Goal: Book appointment/travel/reservation

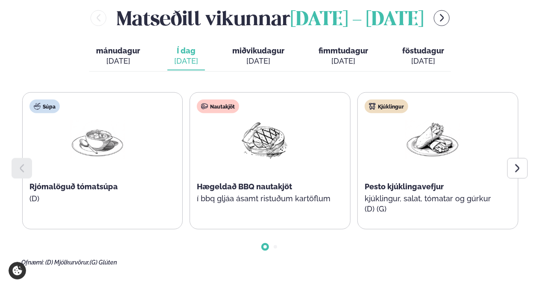
scroll to position [384, 0]
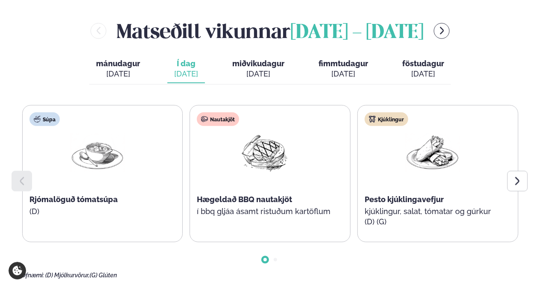
click at [522, 176] on icon at bounding box center [517, 181] width 10 height 10
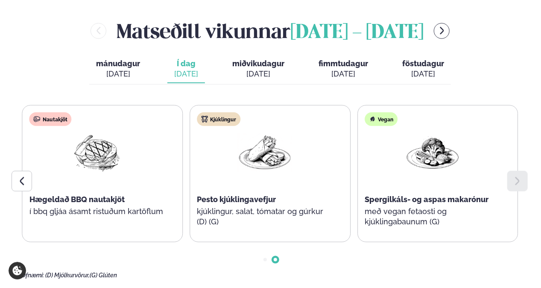
click at [266, 69] on div "[DATE]" at bounding box center [258, 74] width 52 height 10
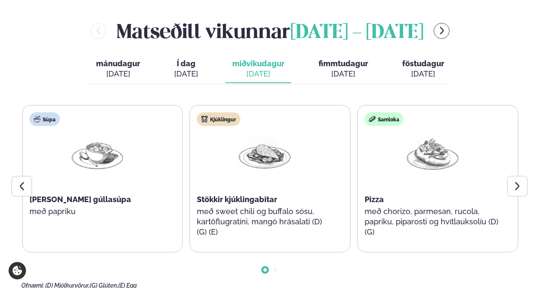
click at [339, 55] on button "fimmtudagur fim. [DATE]" at bounding box center [343, 69] width 63 height 28
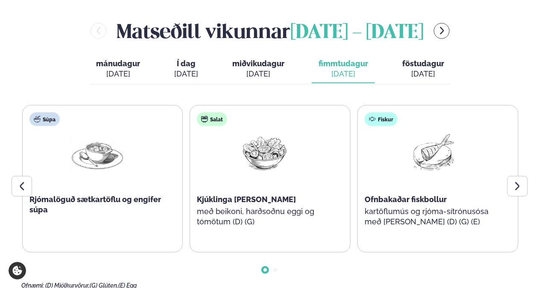
click at [516, 176] on div at bounding box center [517, 186] width 20 height 20
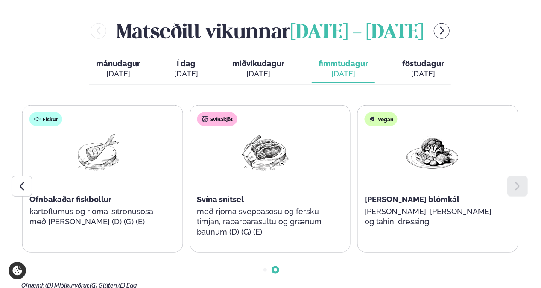
click at [415, 69] on div "[DATE]" at bounding box center [423, 74] width 42 height 10
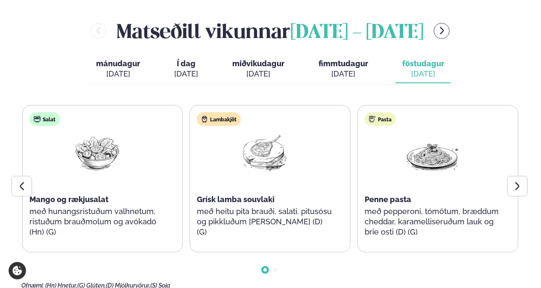
click at [446, 26] on icon "menu-btn-right" at bounding box center [441, 30] width 9 height 9
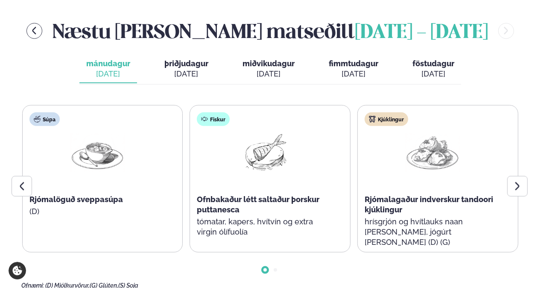
click at [511, 176] on div at bounding box center [517, 186] width 20 height 20
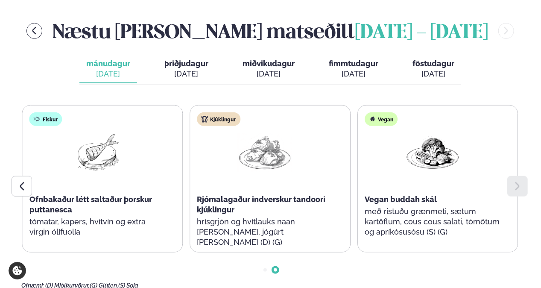
click at [195, 59] on span "þriðjudagur" at bounding box center [186, 63] width 44 height 9
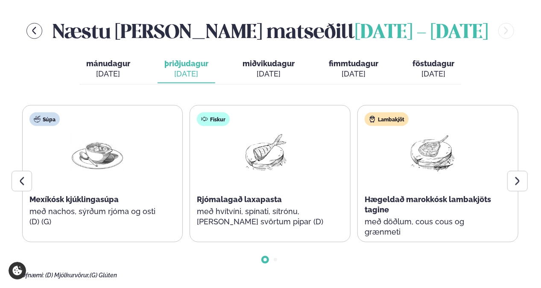
click at [509, 171] on div at bounding box center [517, 181] width 20 height 20
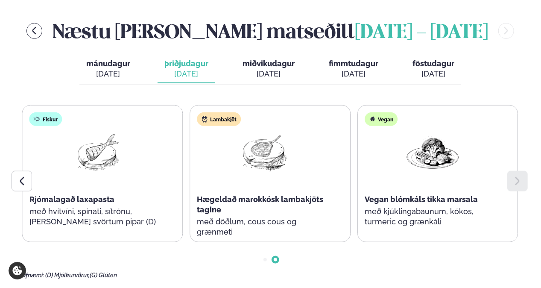
click at [265, 69] on div "[DATE]" at bounding box center [268, 74] width 52 height 10
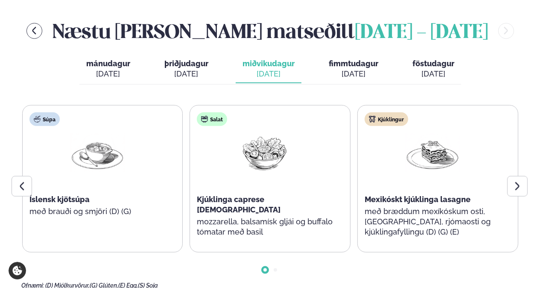
click at [512, 181] on icon at bounding box center [517, 186] width 10 height 10
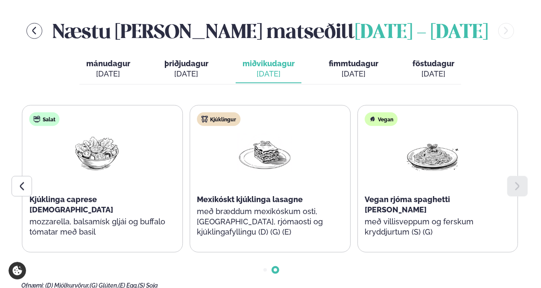
click at [20, 181] on icon at bounding box center [22, 186] width 10 height 10
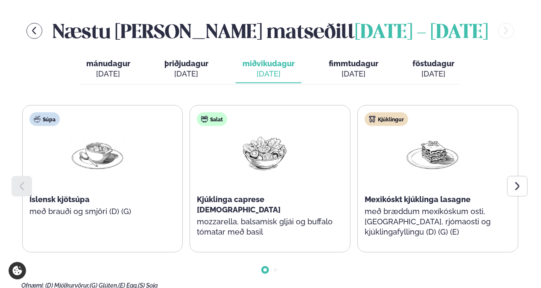
click at [349, 69] on div "[DATE]" at bounding box center [354, 74] width 50 height 10
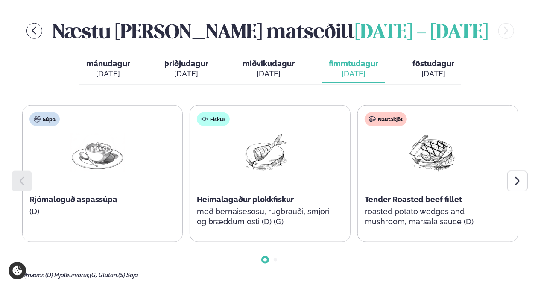
click at [520, 176] on icon at bounding box center [517, 181] width 10 height 10
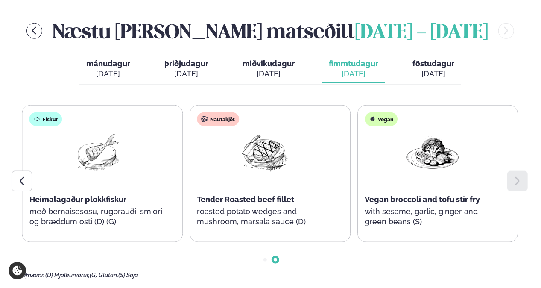
click at [445, 69] on div "[DATE]" at bounding box center [433, 74] width 42 height 10
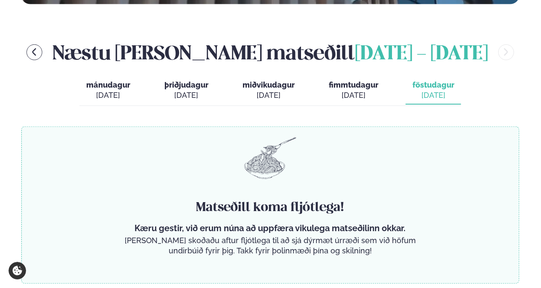
scroll to position [299, 0]
